Goal: Use online tool/utility: Use online tool/utility

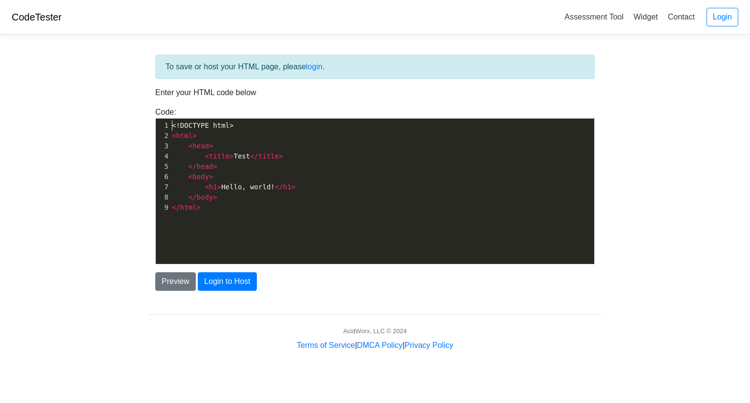
scroll to position [1, 0]
drag, startPoint x: 219, startPoint y: 135, endPoint x: 142, endPoint y: 115, distance: 79.7
click at [142, 115] on div "To save or host your HTML page, please login . Enter your HTML code below Code:…" at bounding box center [375, 196] width 469 height 309
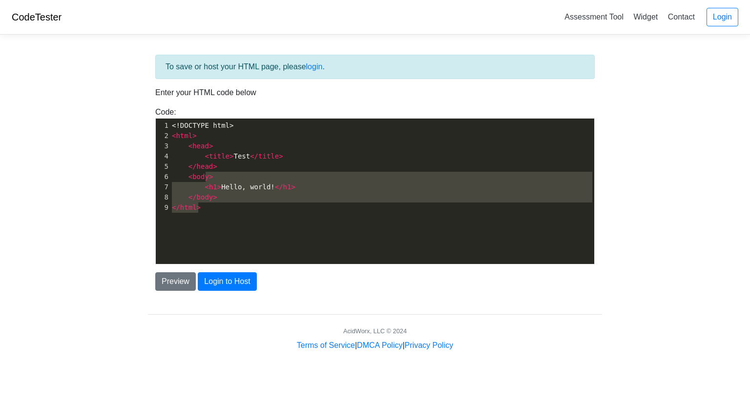
type textarea "<!DOCTYPE html> <html> <head> <title>Test</title> </head> <body> <h1>Hello, wor…"
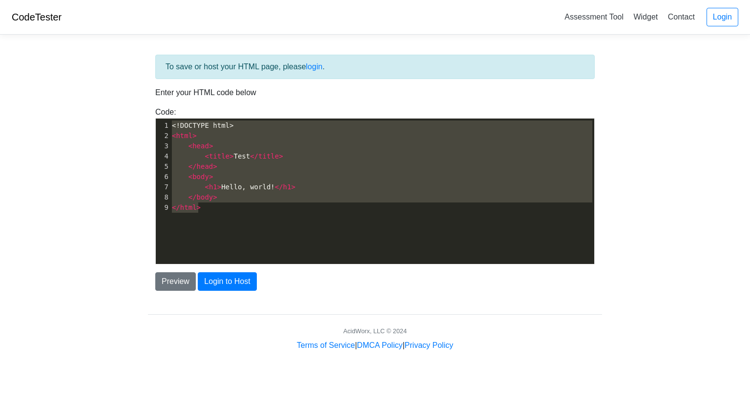
drag, startPoint x: 266, startPoint y: 233, endPoint x: 133, endPoint y: 114, distance: 178.7
click at [133, 114] on body "CodeTester Assessment Tool Widget Contact Login To save or host your HTML page,…" at bounding box center [375, 175] width 750 height 351
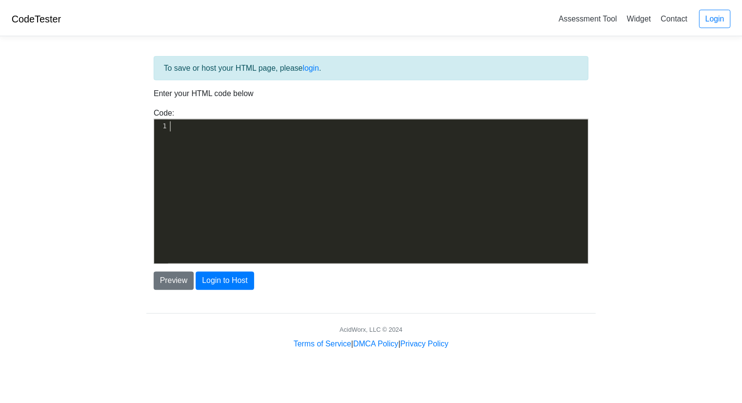
scroll to position [353, 0]
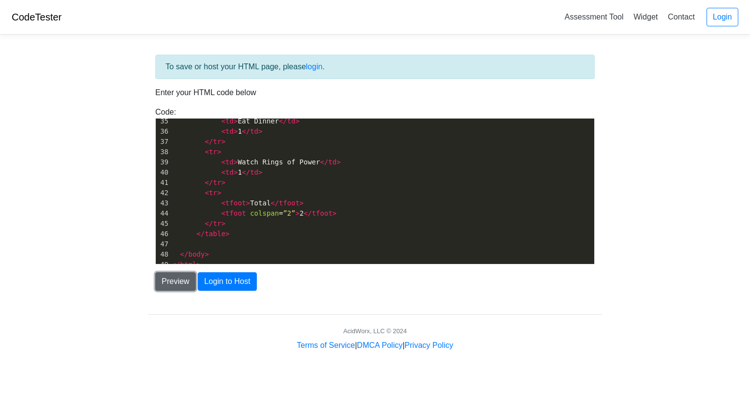
click at [178, 282] on button "Preview" at bounding box center [175, 281] width 41 height 19
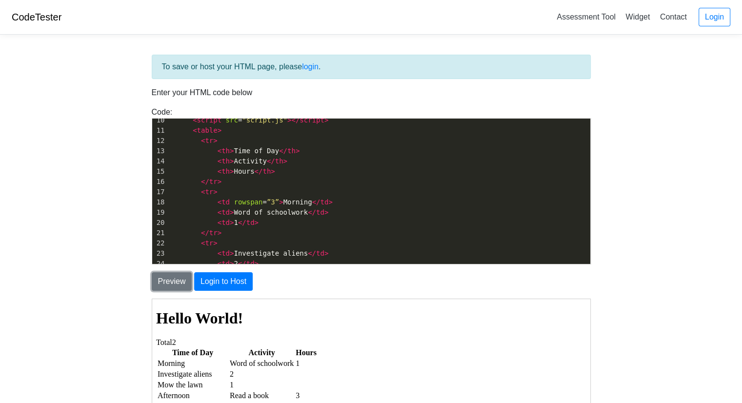
scroll to position [92, 0]
